Goal: Contribute content: Contribute content

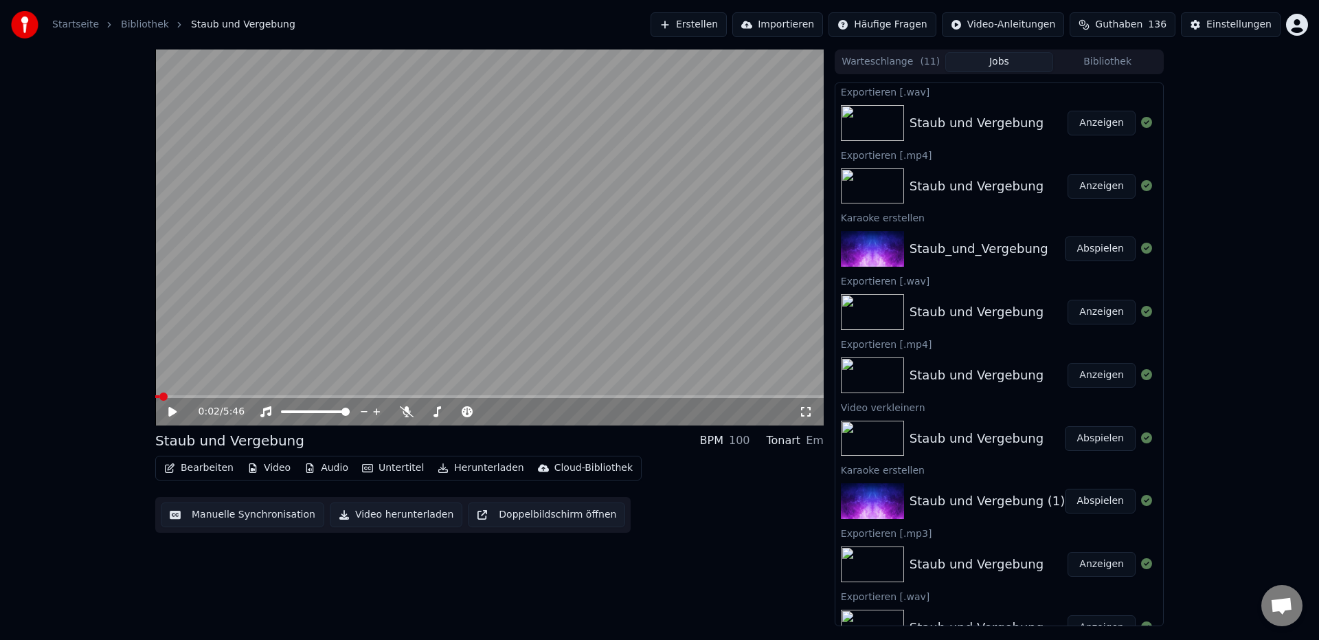
click at [711, 27] on button "Erstellen" at bounding box center [689, 24] width 76 height 25
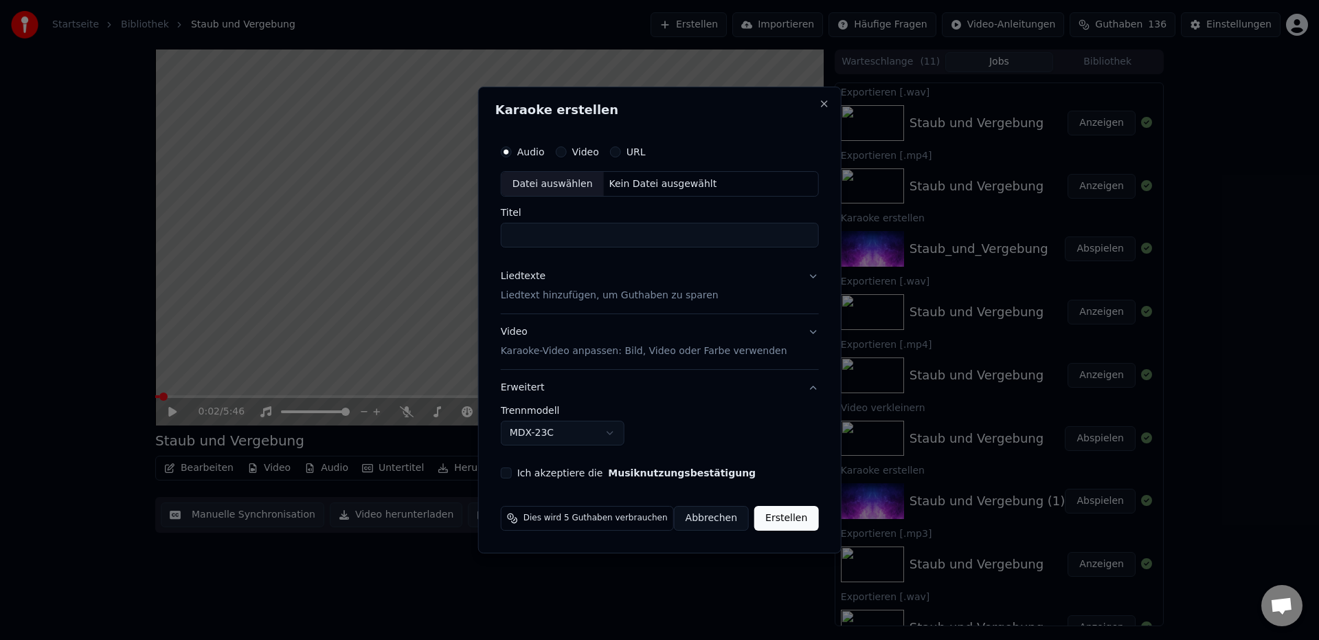
click at [533, 152] on label "Audio" at bounding box center [530, 152] width 27 height 10
click at [512, 152] on button "Audio" at bounding box center [506, 151] width 11 height 11
click at [555, 188] on div "Datei auswählen" at bounding box center [553, 184] width 102 height 25
type input "**********"
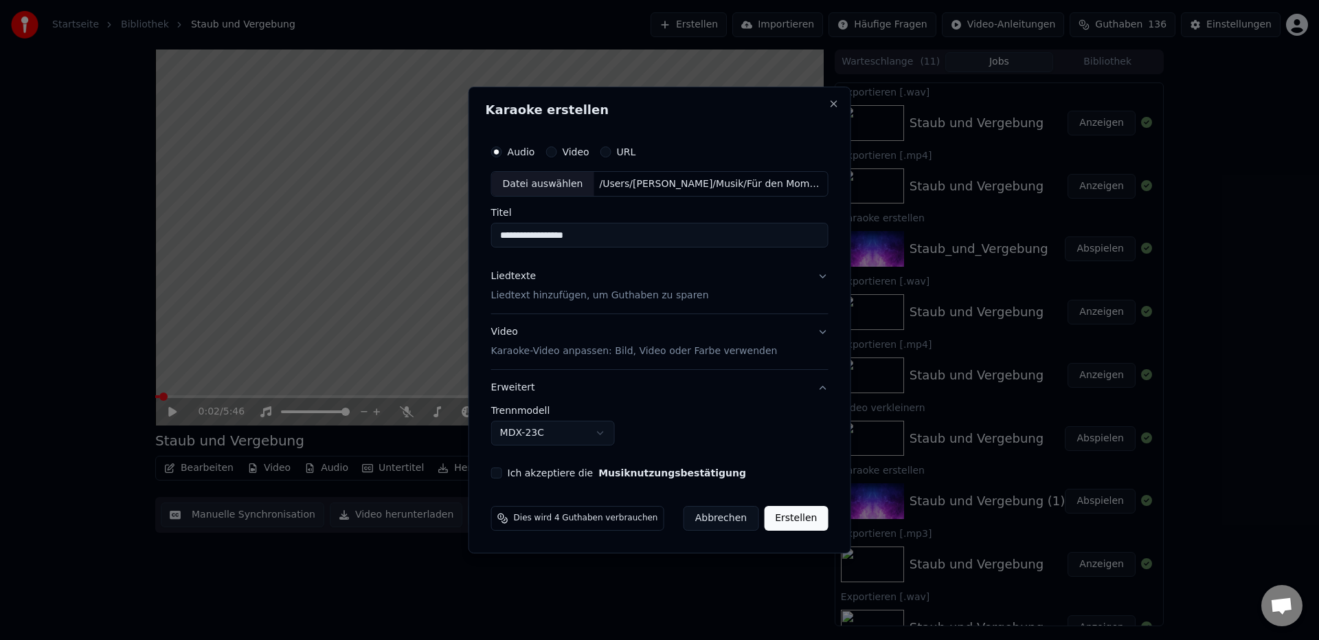
click at [599, 297] on p "Liedtext hinzufügen, um Guthaben zu sparen" at bounding box center [600, 296] width 218 height 14
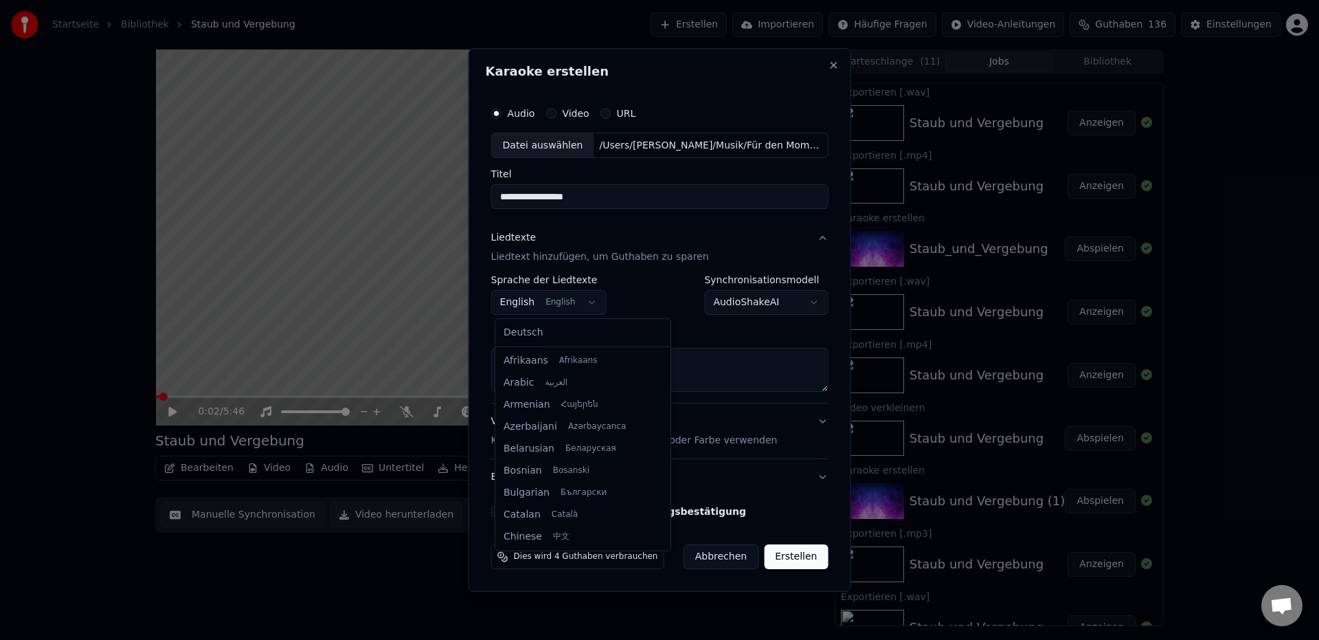
click at [525, 306] on body "Startseite Bibliothek Staub und Vergebung Erstellen Importieren Häufige Fragen …" at bounding box center [659, 320] width 1319 height 640
select select "**"
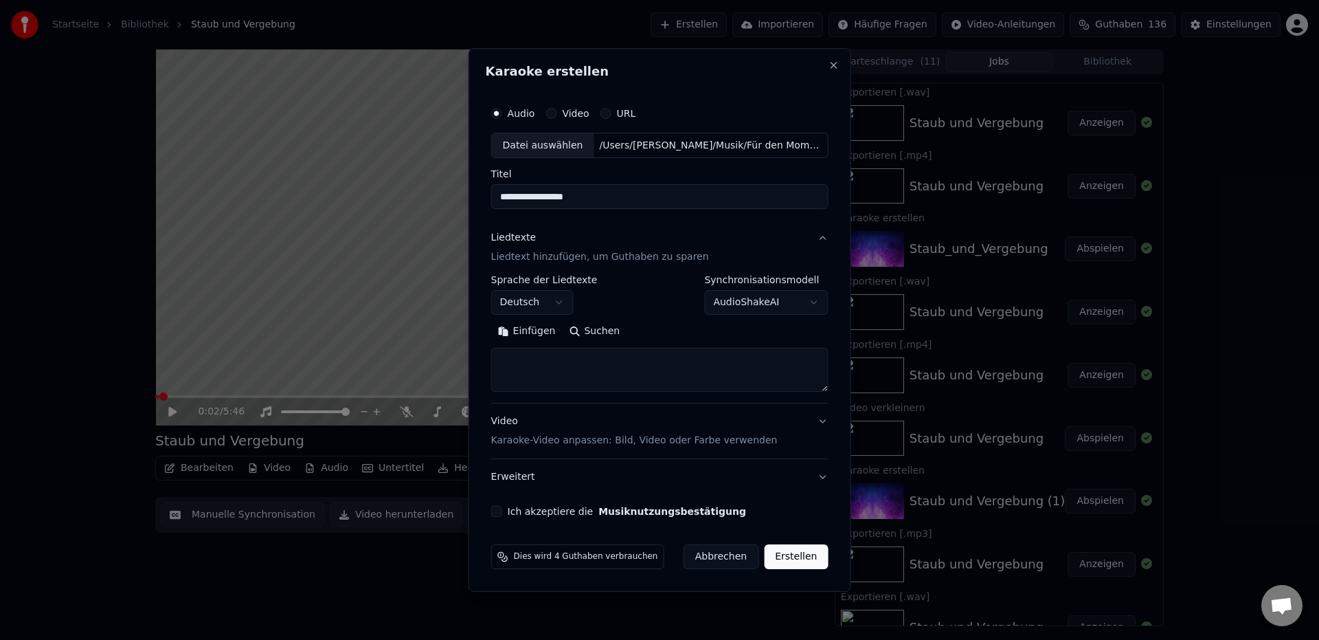
click at [544, 332] on button "Einfügen" at bounding box center [526, 332] width 71 height 22
type textarea "**********"
click at [500, 516] on button "Ich akzeptiere die Musiknutzungsbestätigung" at bounding box center [496, 511] width 11 height 11
click at [814, 481] on button "Erweitert" at bounding box center [659, 477] width 337 height 36
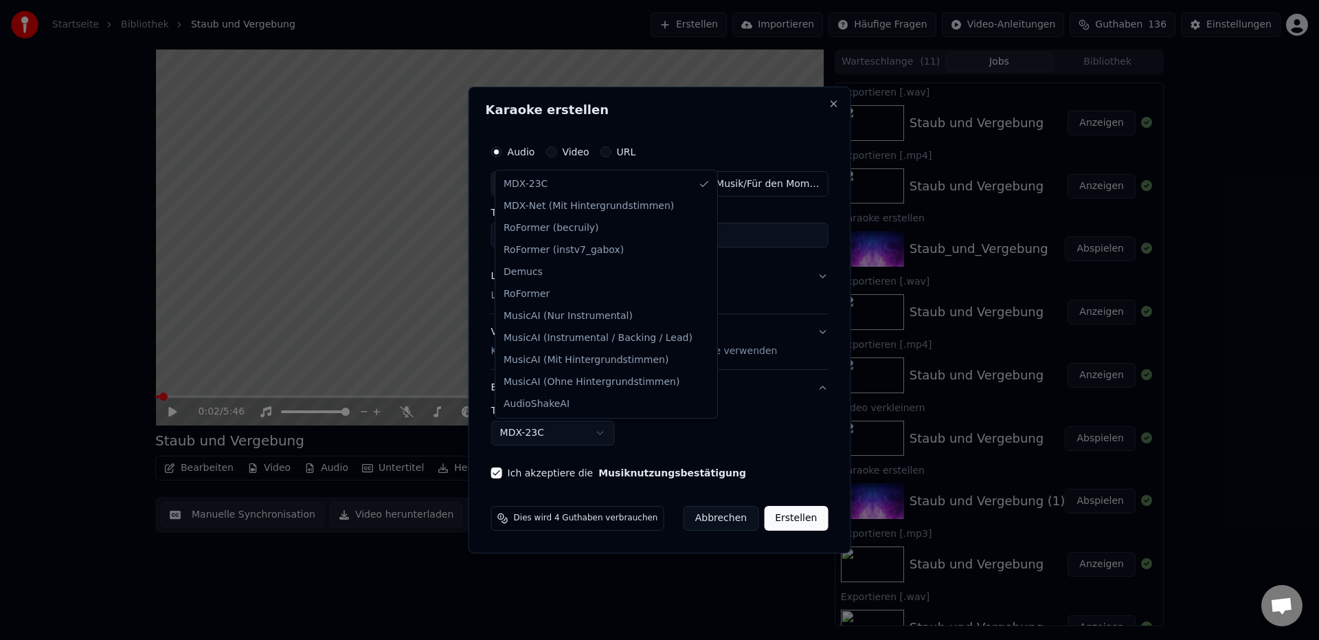
click at [576, 432] on body "Startseite Bibliothek Staub und Vergebung Erstellen Importieren Häufige Fragen …" at bounding box center [659, 320] width 1319 height 640
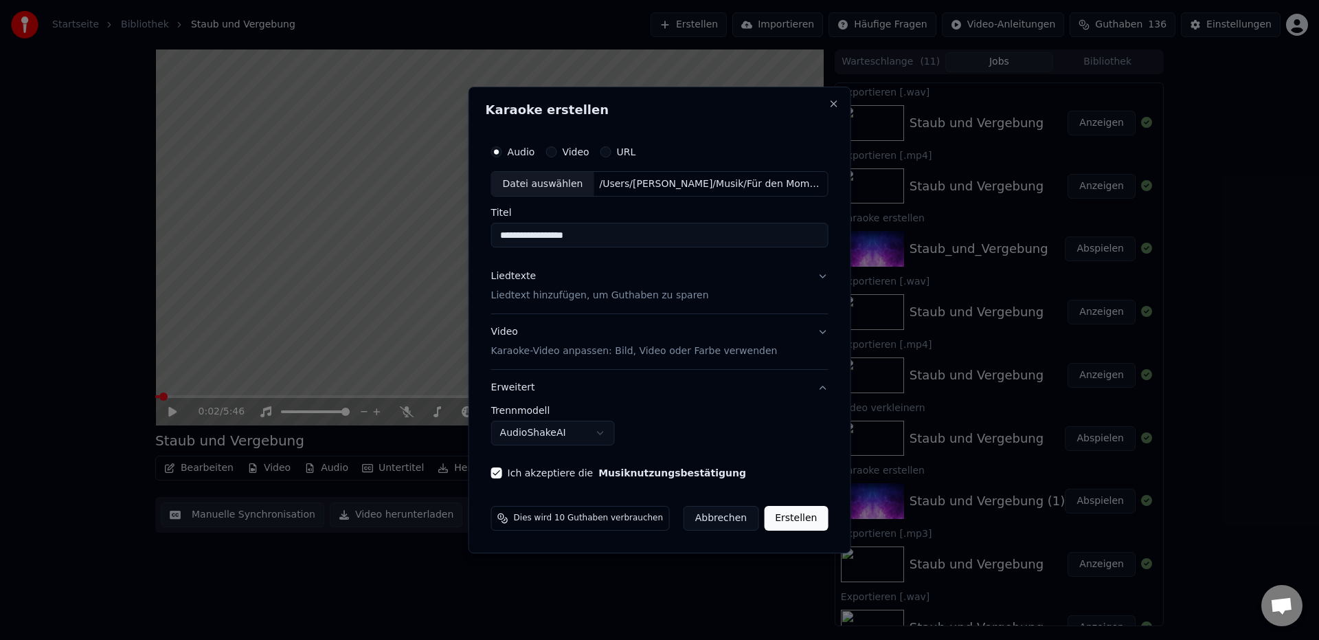
click at [792, 518] on button "Erstellen" at bounding box center [796, 518] width 64 height 25
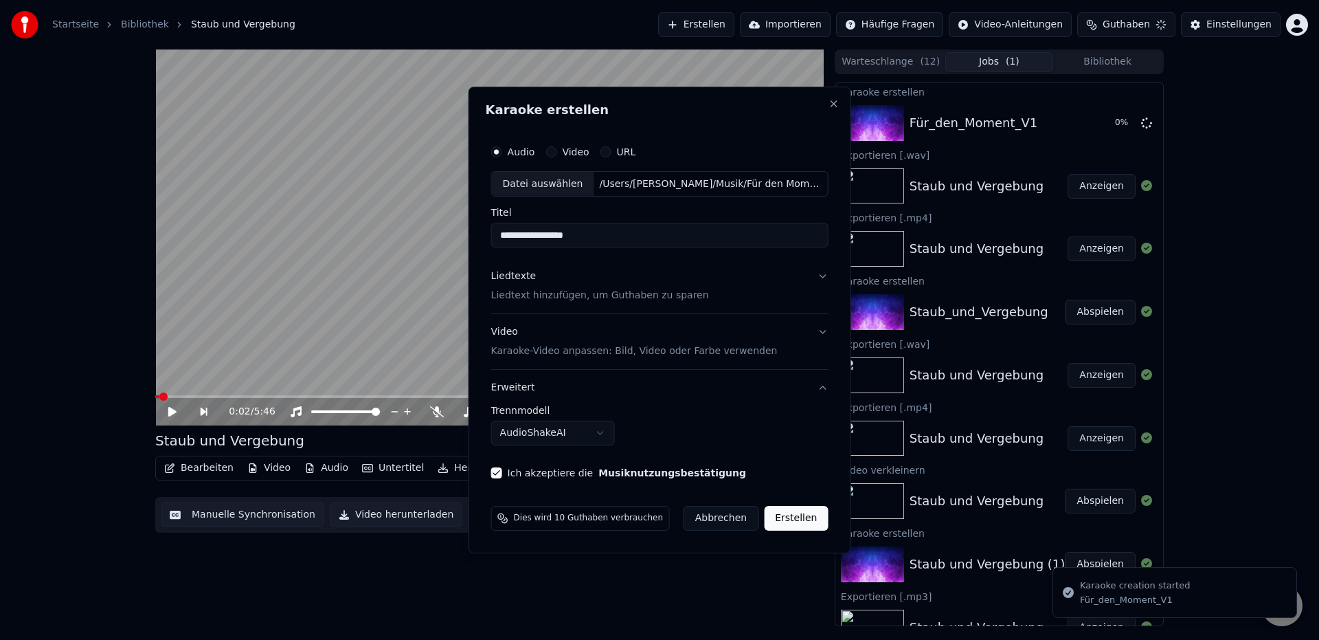
select select "******"
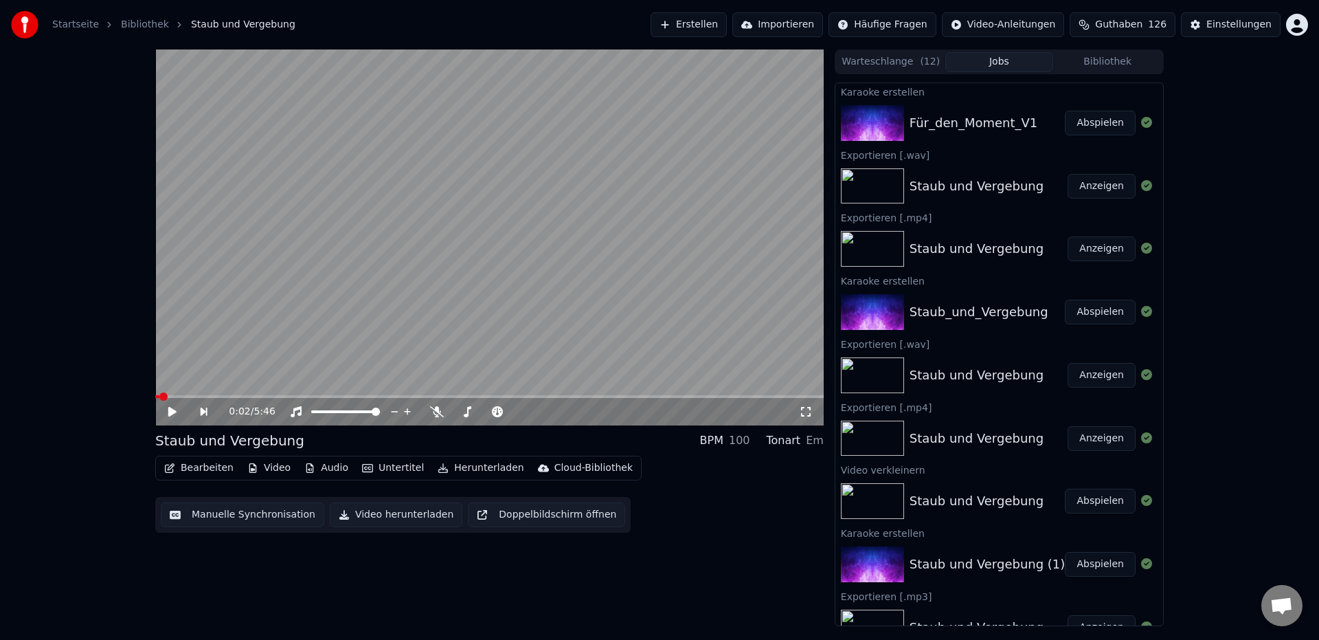
click at [1089, 129] on button "Abspielen" at bounding box center [1100, 123] width 71 height 25
click at [168, 414] on icon at bounding box center [182, 411] width 32 height 11
click at [470, 469] on button "Herunterladen" at bounding box center [480, 467] width 97 height 19
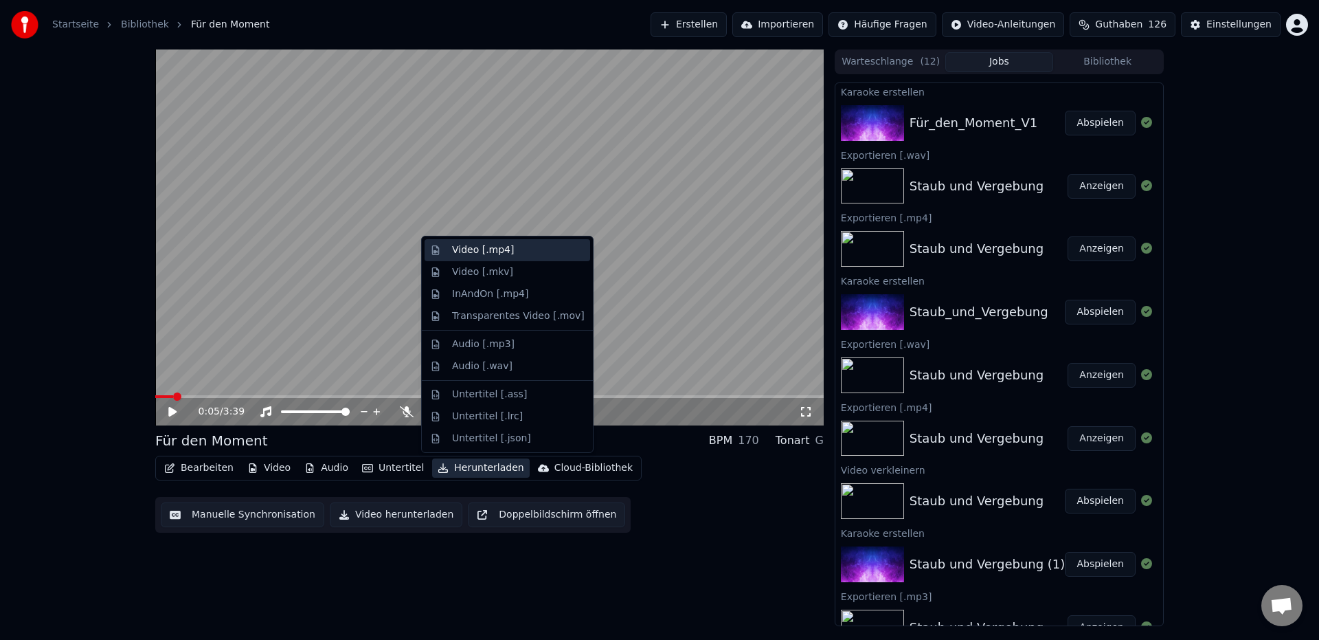
click at [484, 254] on div "Video [.mp4]" at bounding box center [483, 250] width 62 height 14
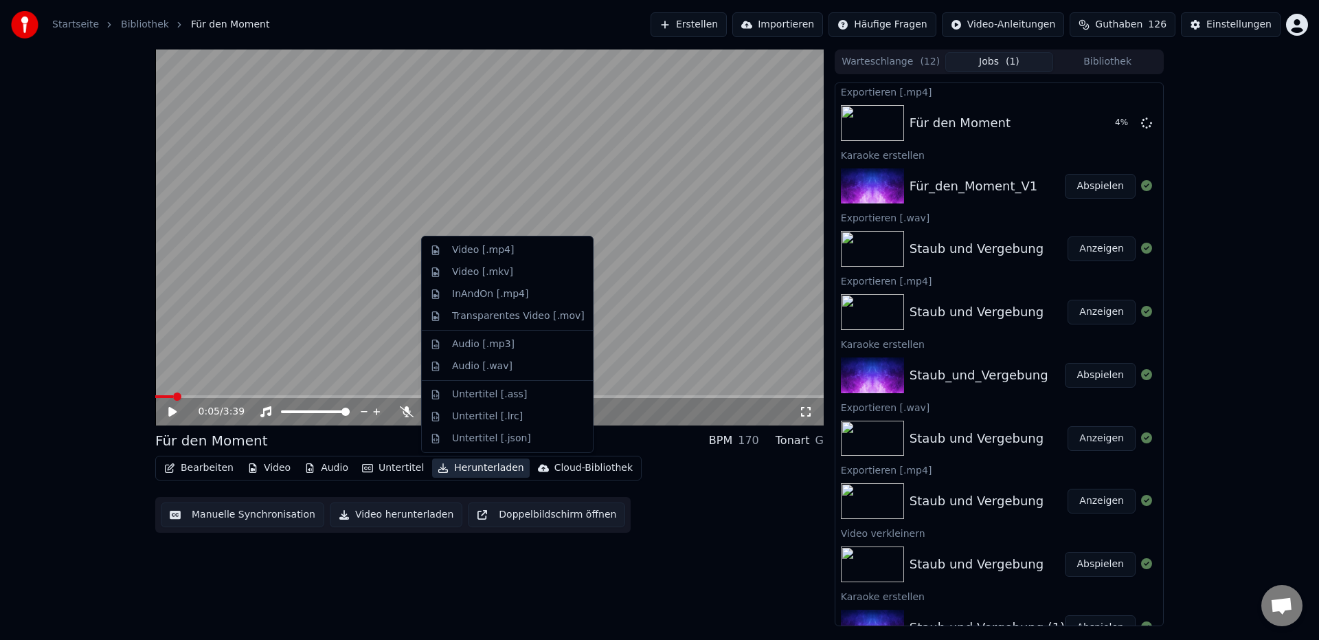
click at [455, 471] on button "Herunterladen" at bounding box center [480, 467] width 97 height 19
click at [480, 368] on div "Audio [.wav]" at bounding box center [482, 366] width 60 height 14
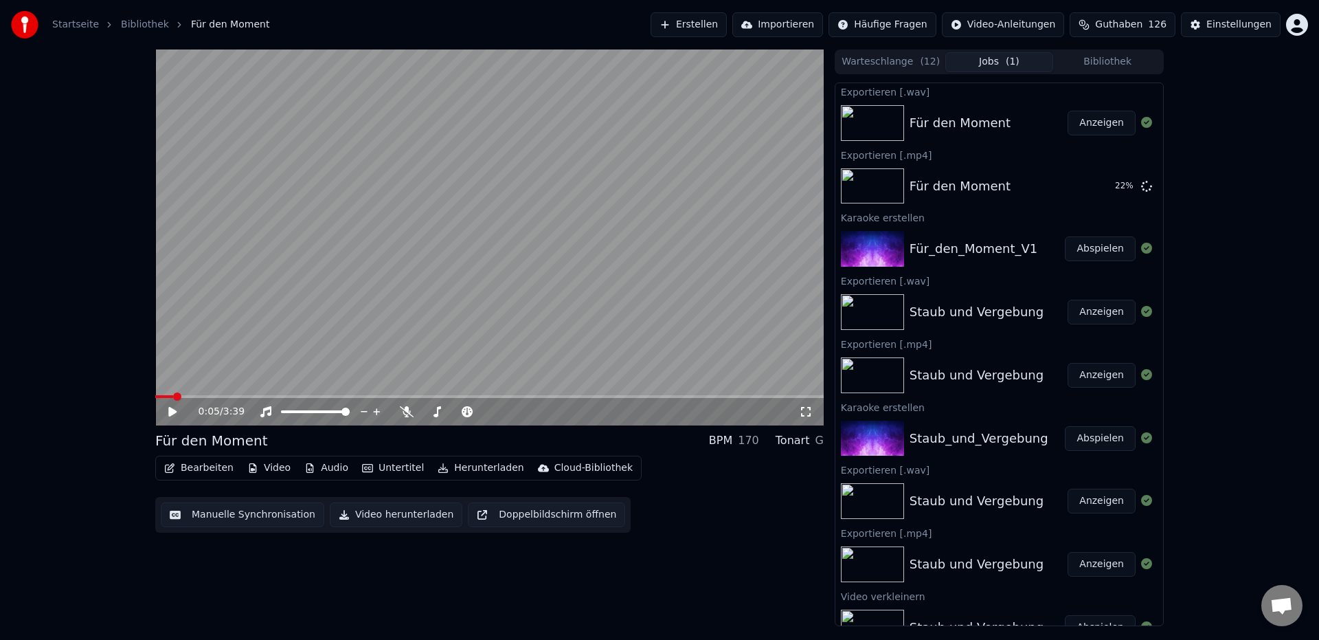
click at [1094, 129] on button "Anzeigen" at bounding box center [1102, 123] width 68 height 25
click at [1101, 188] on button "Anzeigen" at bounding box center [1102, 186] width 68 height 25
click at [722, 27] on button "Erstellen" at bounding box center [689, 24] width 76 height 25
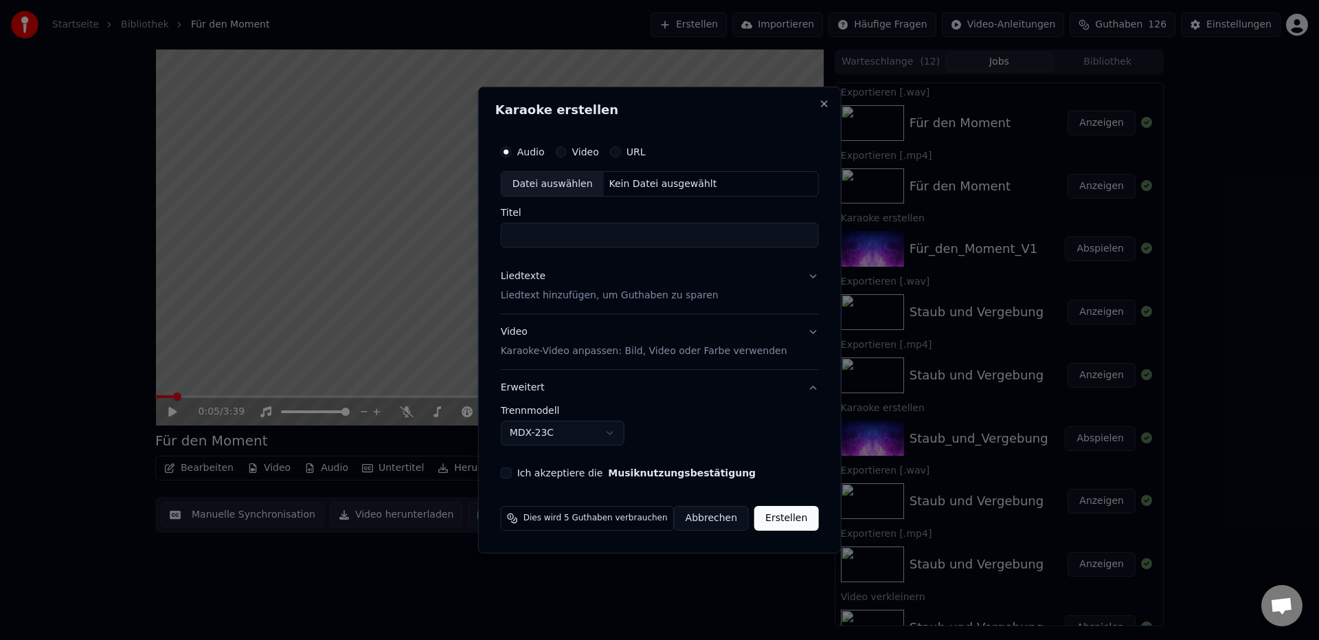
click at [554, 183] on div "Datei auswählen" at bounding box center [553, 184] width 102 height 25
type input "**********"
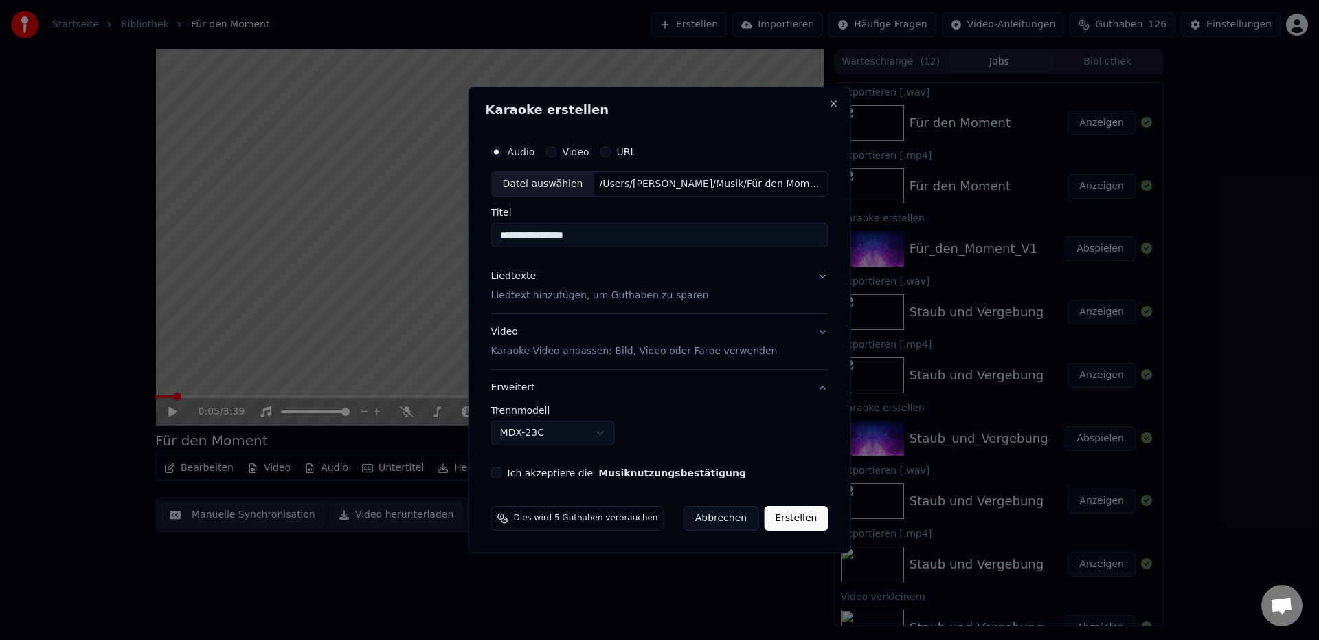
click at [522, 295] on p "Liedtext hinzufügen, um Guthaben zu sparen" at bounding box center [600, 296] width 218 height 14
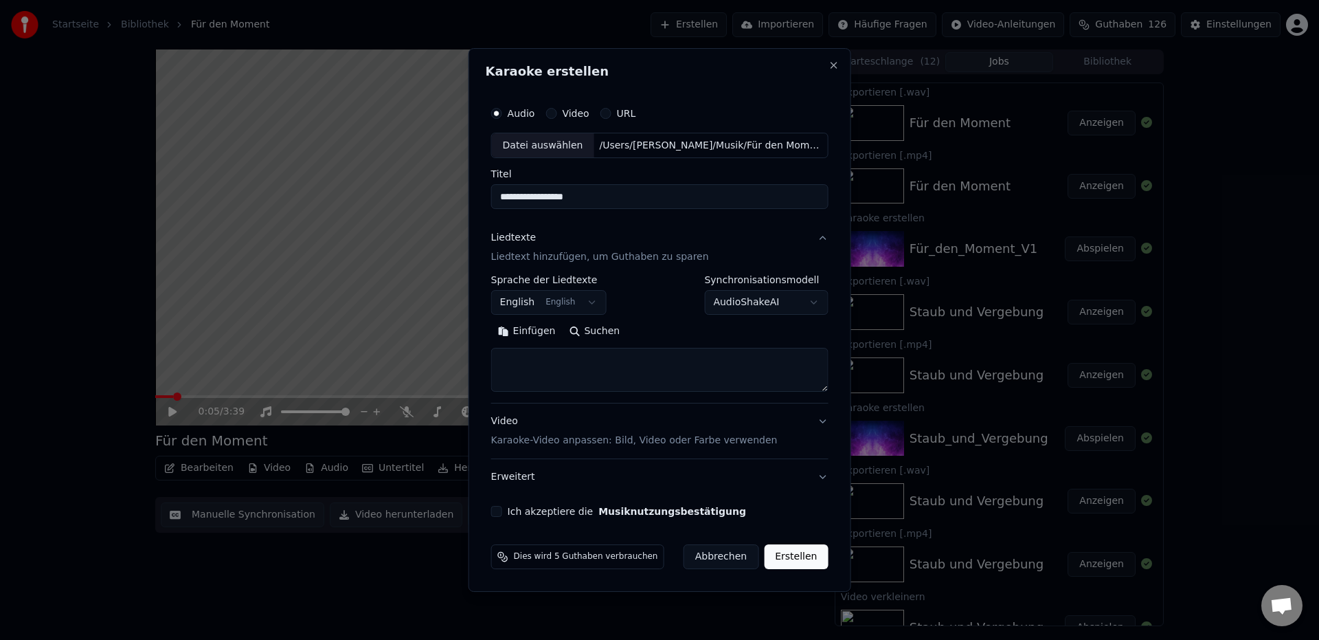
click at [522, 303] on body "Startseite Bibliothek Für den Moment Erstellen Importieren Häufige Fragen Video…" at bounding box center [659, 320] width 1319 height 640
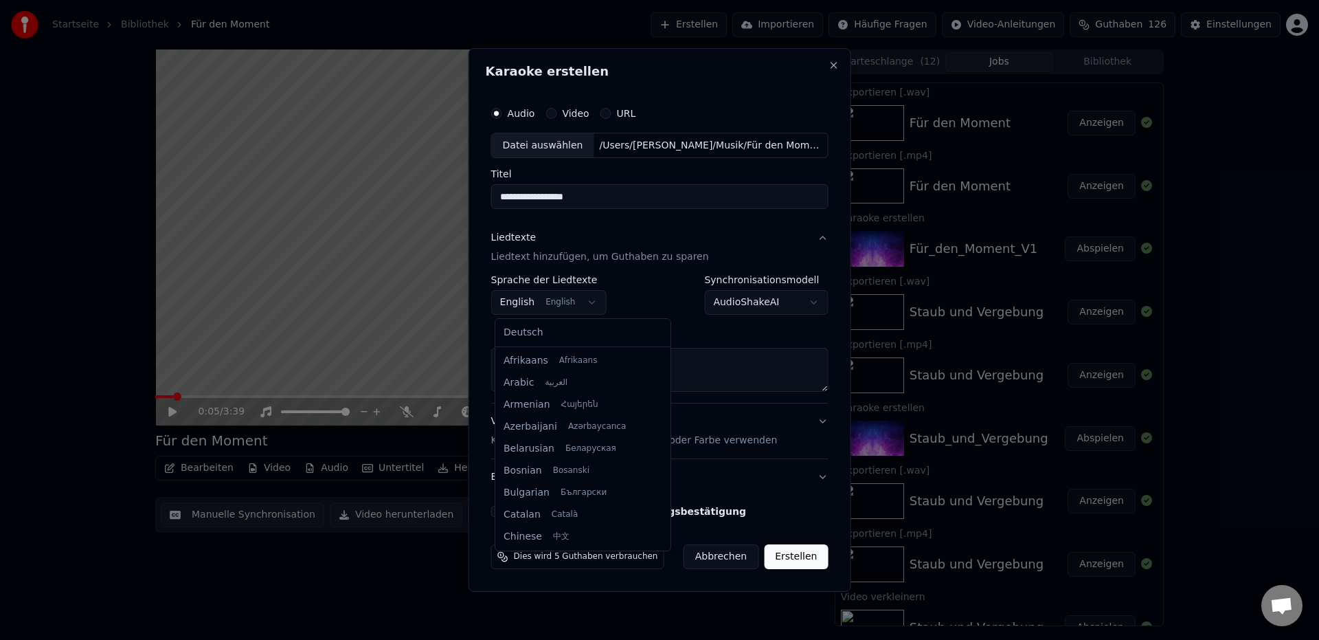
scroll to position [110, 0]
select select "**"
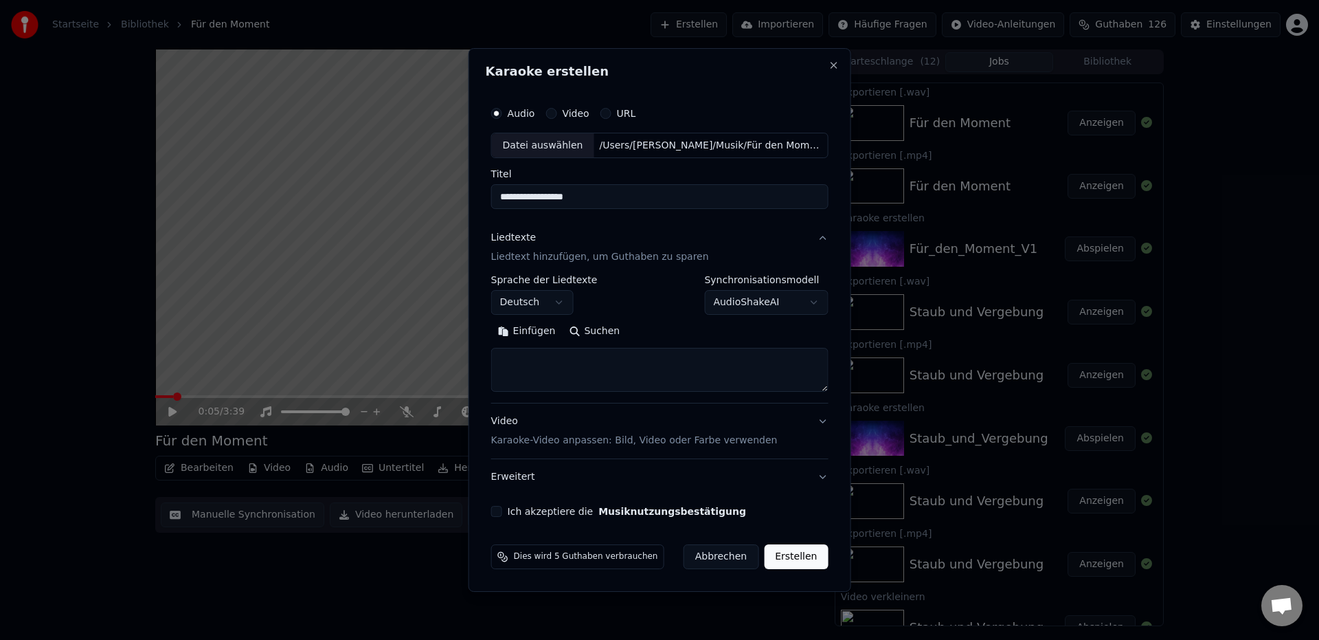
click at [526, 328] on button "Einfügen" at bounding box center [526, 332] width 71 height 22
type textarea "**********"
click at [502, 515] on button "Ich akzeptiere die Musiknutzungsbestätigung" at bounding box center [496, 511] width 11 height 11
click at [529, 478] on button "Erweitert" at bounding box center [659, 477] width 337 height 36
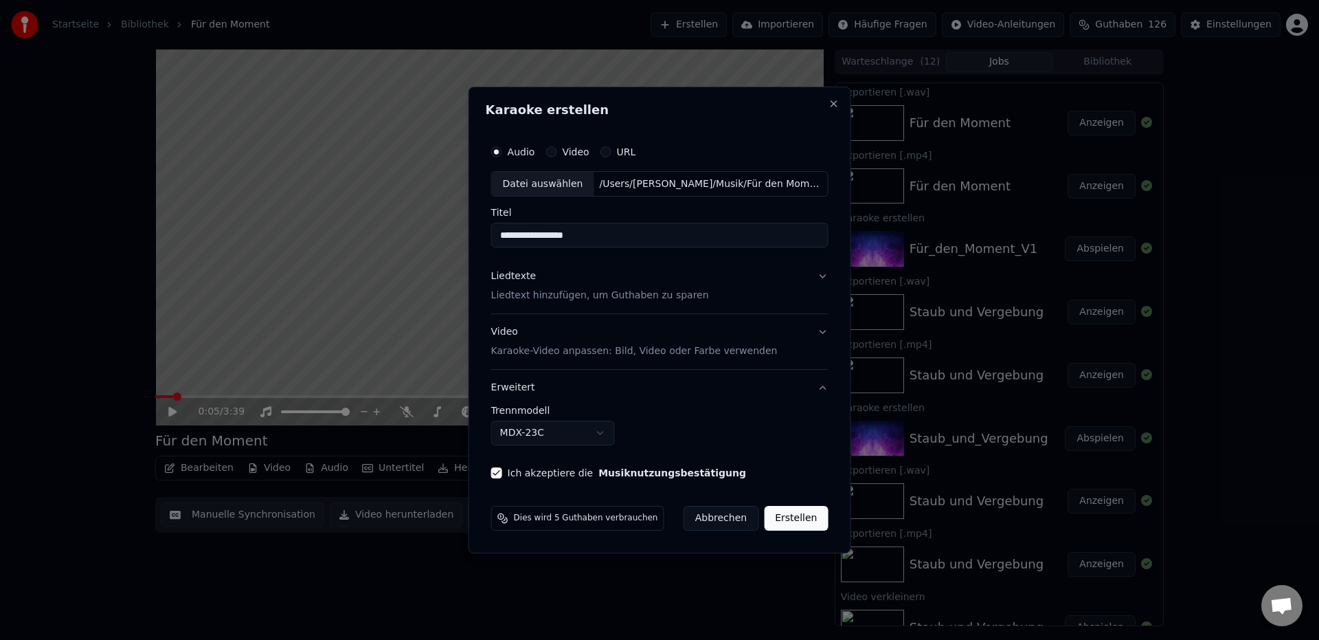
click at [539, 434] on body "Startseite Bibliothek Für den Moment Erstellen Importieren Häufige Fragen Video…" at bounding box center [659, 320] width 1319 height 640
click at [777, 517] on button "Erstellen" at bounding box center [796, 518] width 64 height 25
select select "******"
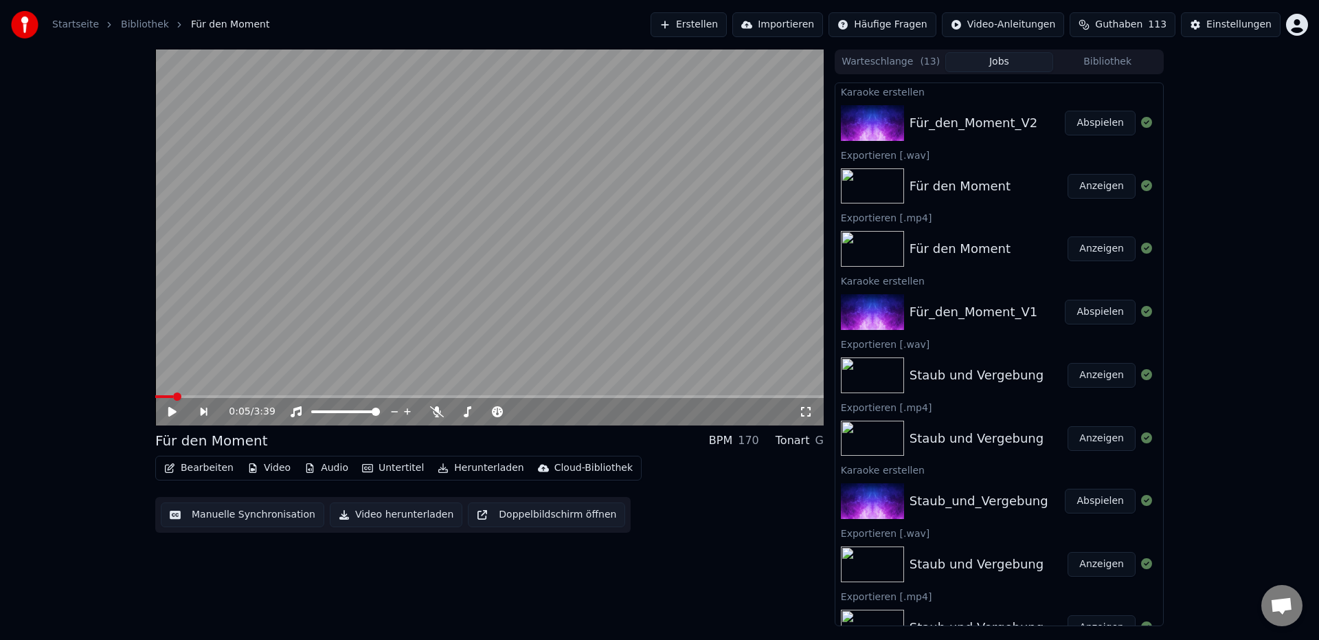
click at [1097, 126] on button "Abspielen" at bounding box center [1100, 123] width 71 height 25
click at [170, 412] on icon at bounding box center [172, 412] width 7 height 8
click at [473, 471] on button "Herunterladen" at bounding box center [480, 467] width 97 height 19
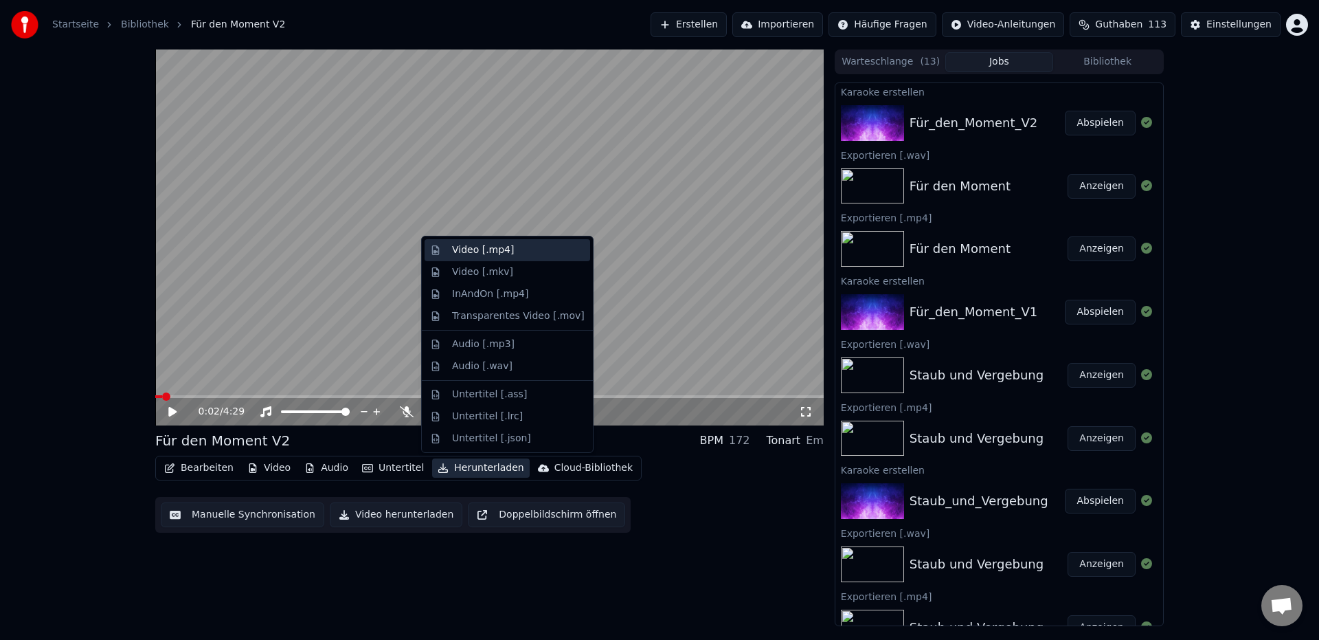
click at [480, 253] on div "Video [.mp4]" at bounding box center [483, 250] width 62 height 14
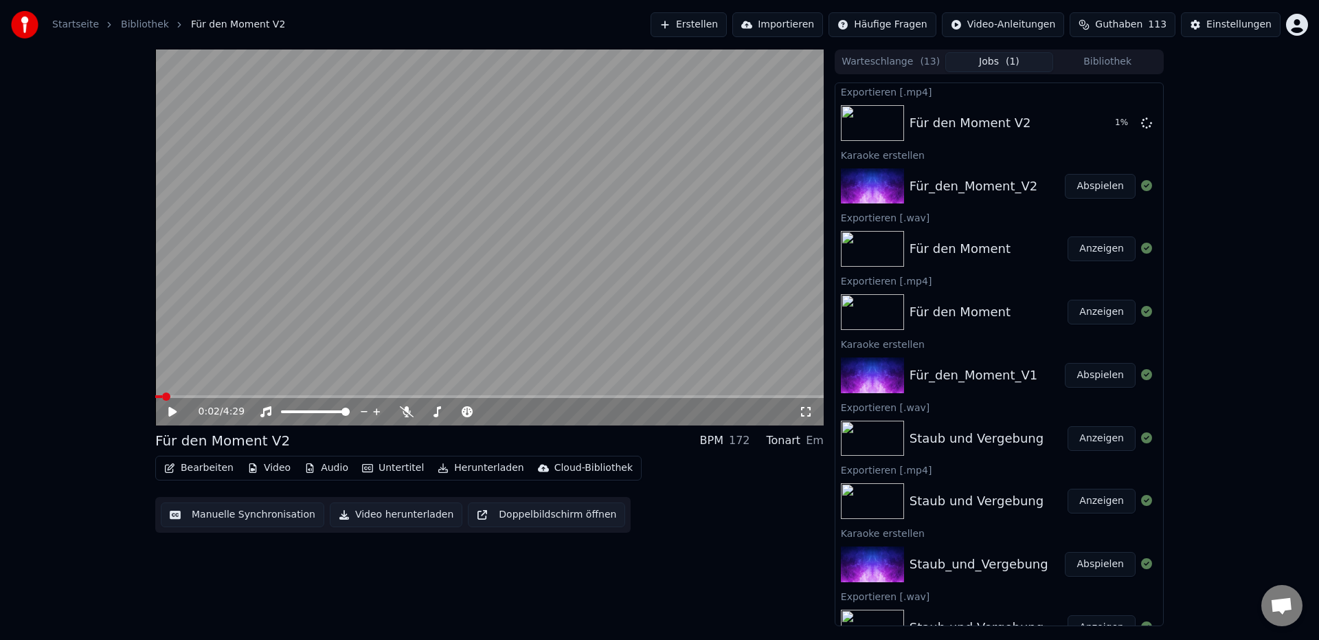
click at [476, 472] on button "Herunterladen" at bounding box center [480, 467] width 97 height 19
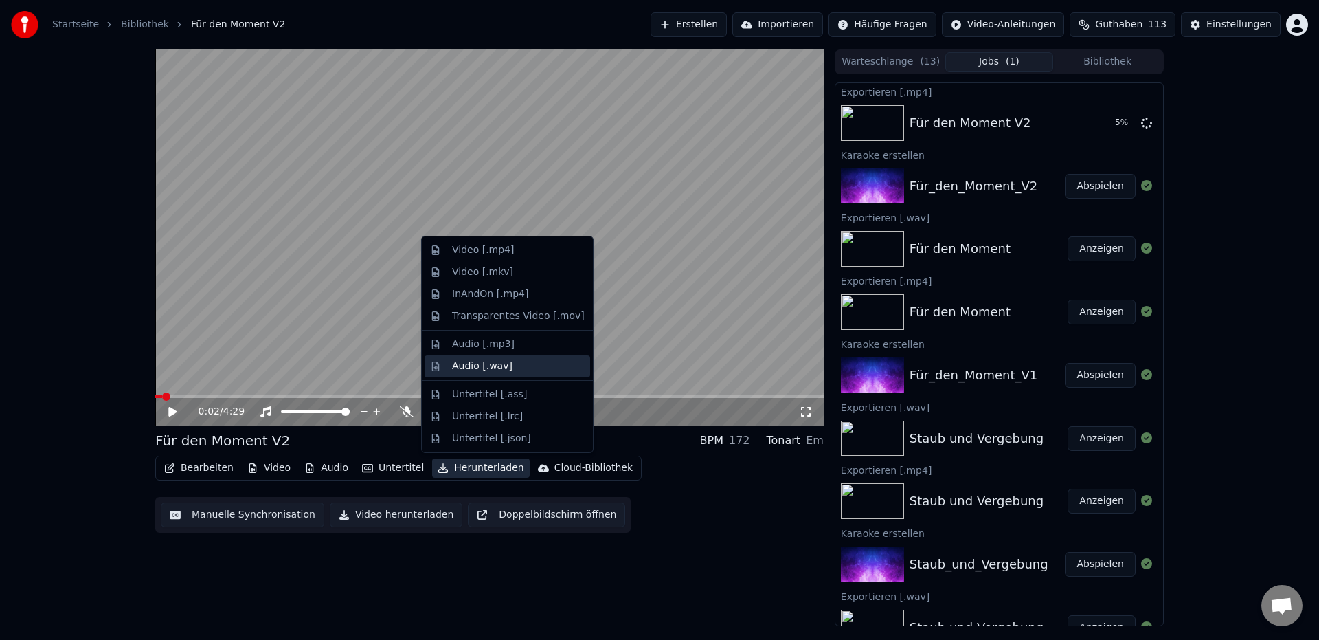
click at [491, 367] on div "Audio [.wav]" at bounding box center [482, 366] width 60 height 14
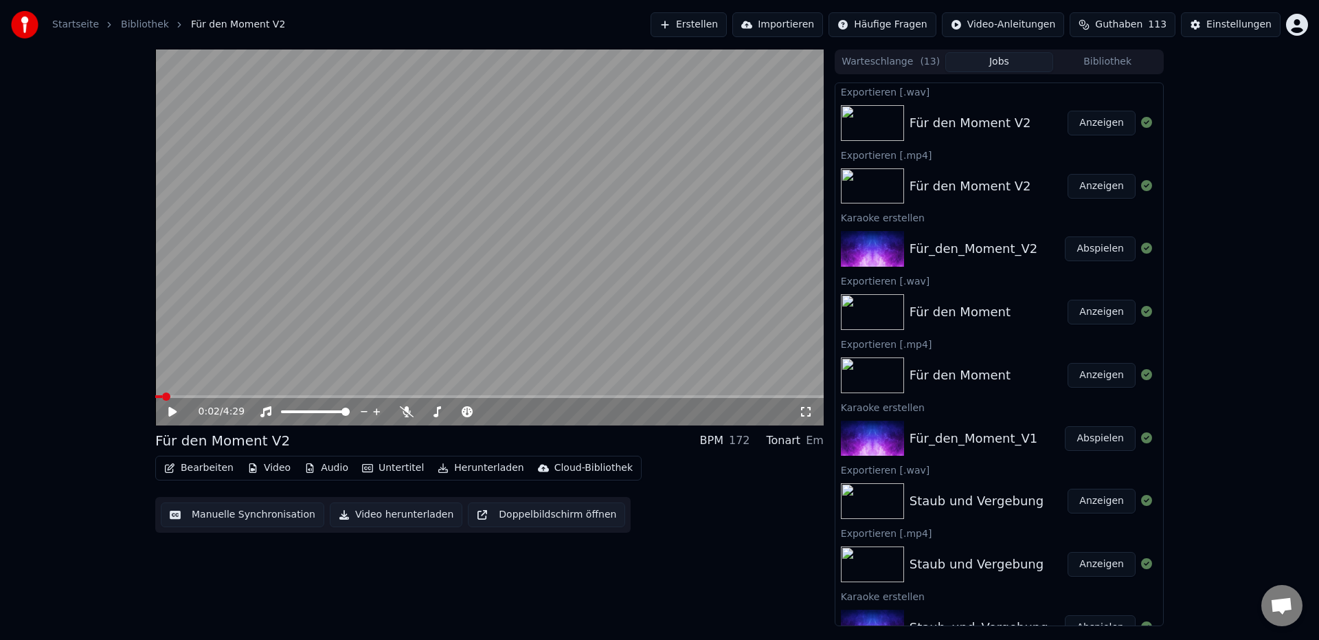
click at [1089, 178] on button "Anzeigen" at bounding box center [1102, 186] width 68 height 25
click at [1100, 188] on button "Anzeigen" at bounding box center [1102, 186] width 68 height 25
click at [171, 411] on icon at bounding box center [172, 412] width 8 height 10
click at [251, 397] on span at bounding box center [489, 396] width 669 height 3
click at [170, 414] on icon at bounding box center [172, 412] width 7 height 8
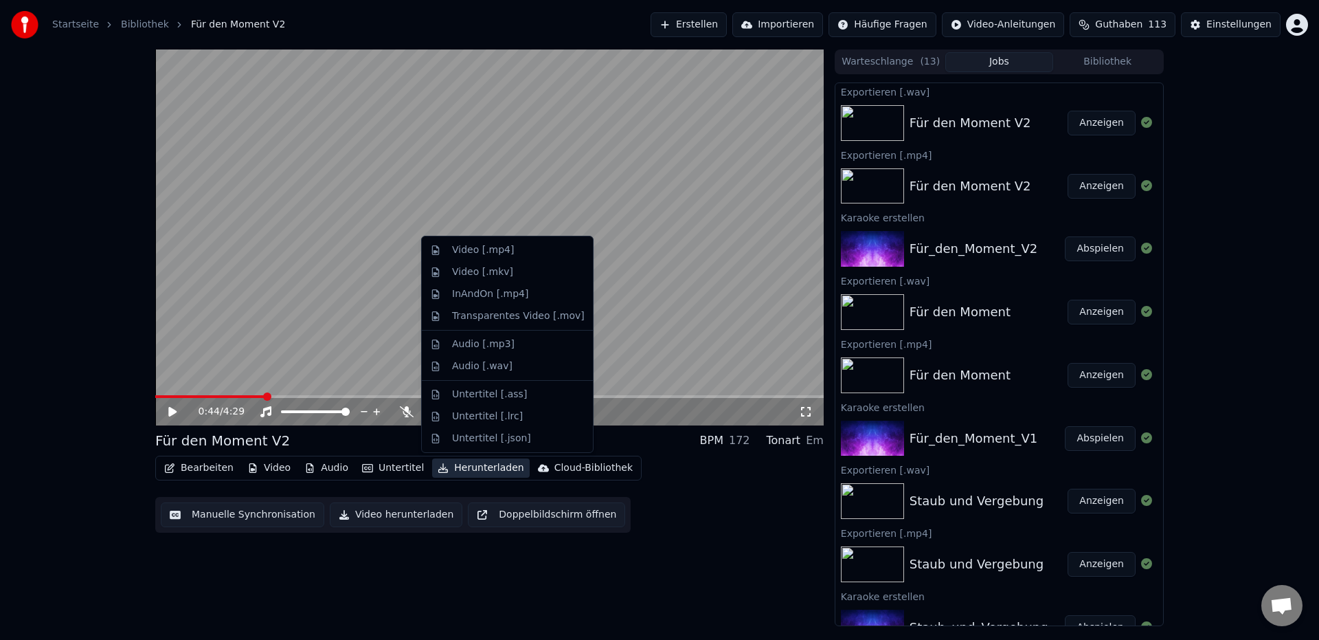
click at [498, 471] on button "Herunterladen" at bounding box center [480, 467] width 97 height 19
click at [481, 364] on div "Audio [.wav]" at bounding box center [482, 366] width 60 height 14
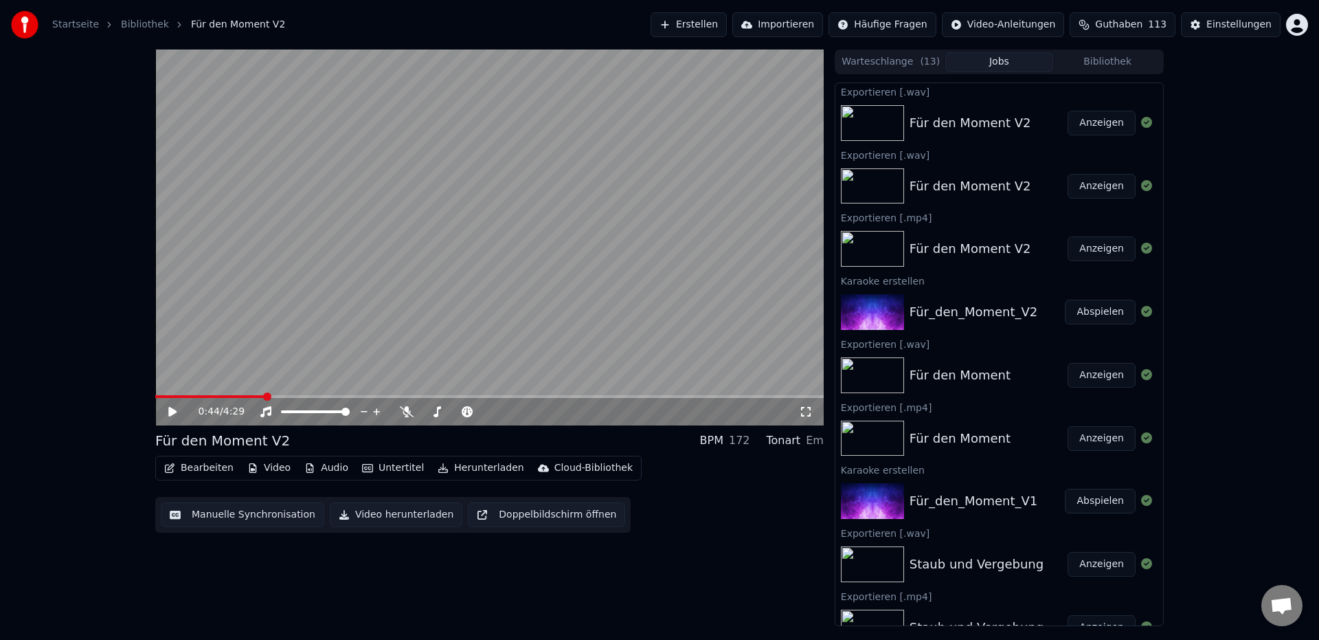
click at [1084, 121] on button "Anzeigen" at bounding box center [1102, 123] width 68 height 25
click at [405, 413] on icon at bounding box center [407, 411] width 14 height 11
click at [499, 467] on button "Herunterladen" at bounding box center [480, 467] width 97 height 19
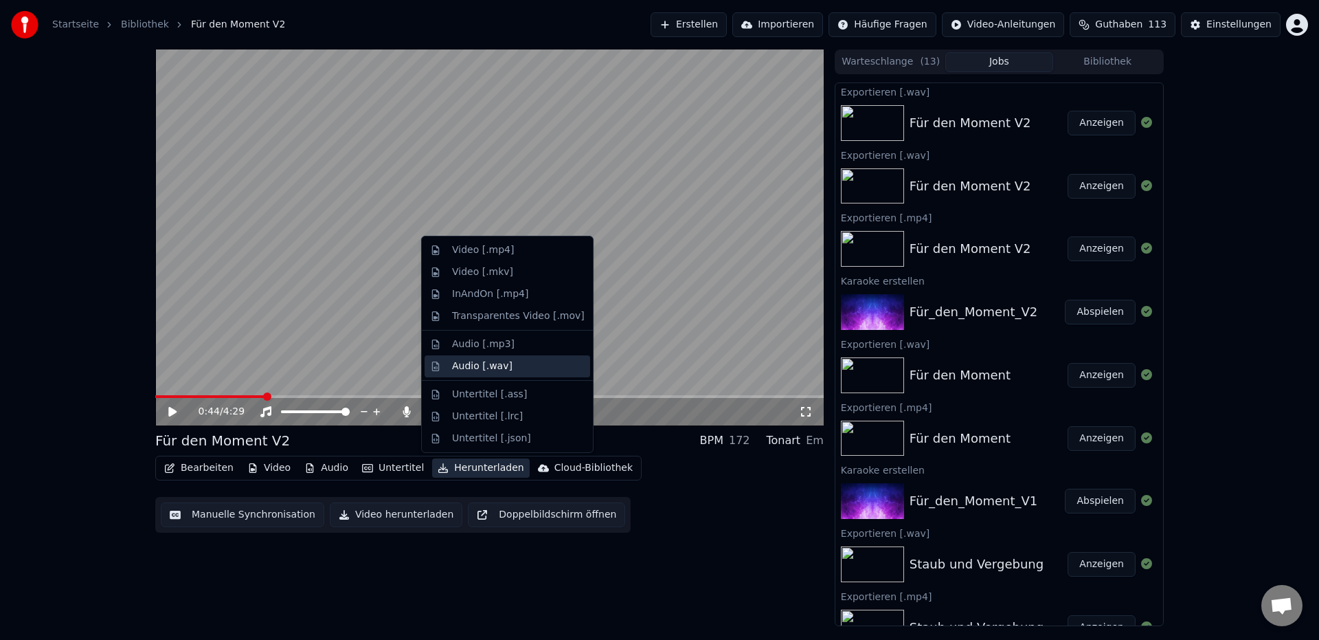
click at [467, 366] on div "Audio [.wav]" at bounding box center [482, 366] width 60 height 14
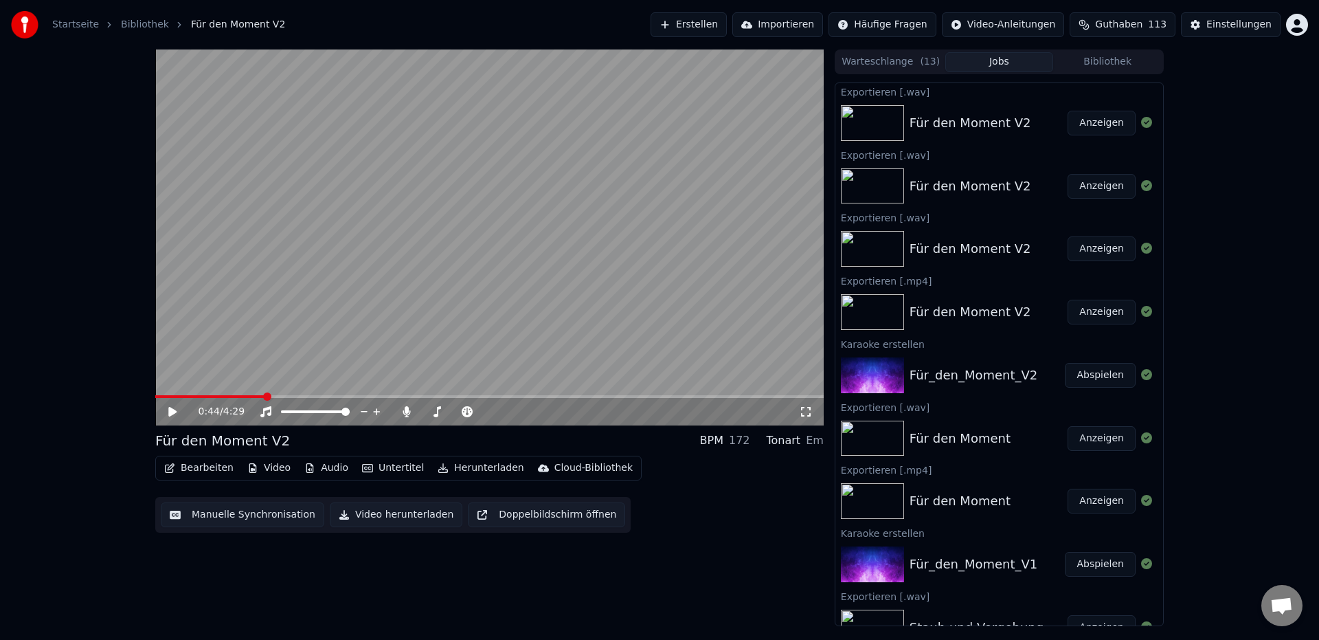
click at [1094, 124] on button "Anzeigen" at bounding box center [1102, 123] width 68 height 25
click at [407, 412] on icon at bounding box center [407, 411] width 8 height 11
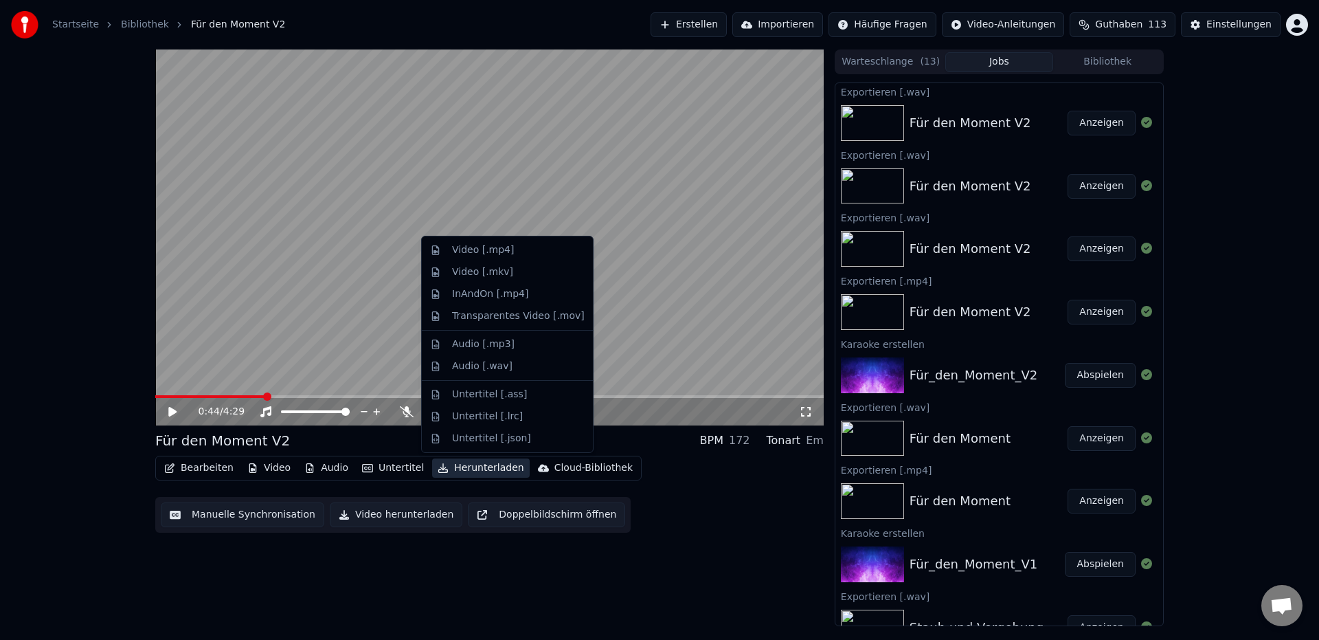
click at [493, 471] on button "Herunterladen" at bounding box center [480, 467] width 97 height 19
click at [487, 369] on div "Audio [.wav]" at bounding box center [482, 366] width 60 height 14
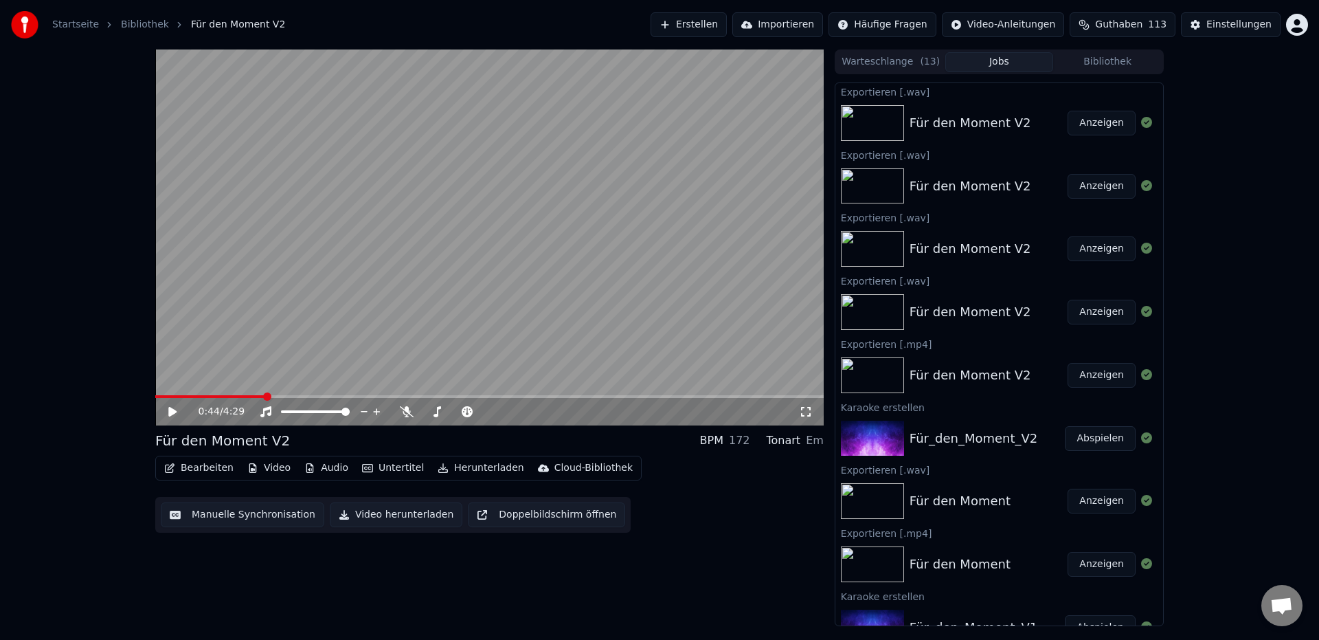
click at [1086, 123] on button "Anzeigen" at bounding box center [1102, 123] width 68 height 25
click at [1091, 438] on button "Abspielen" at bounding box center [1100, 438] width 71 height 25
click at [166, 415] on icon at bounding box center [182, 411] width 32 height 11
